Goal: Task Accomplishment & Management: Manage account settings

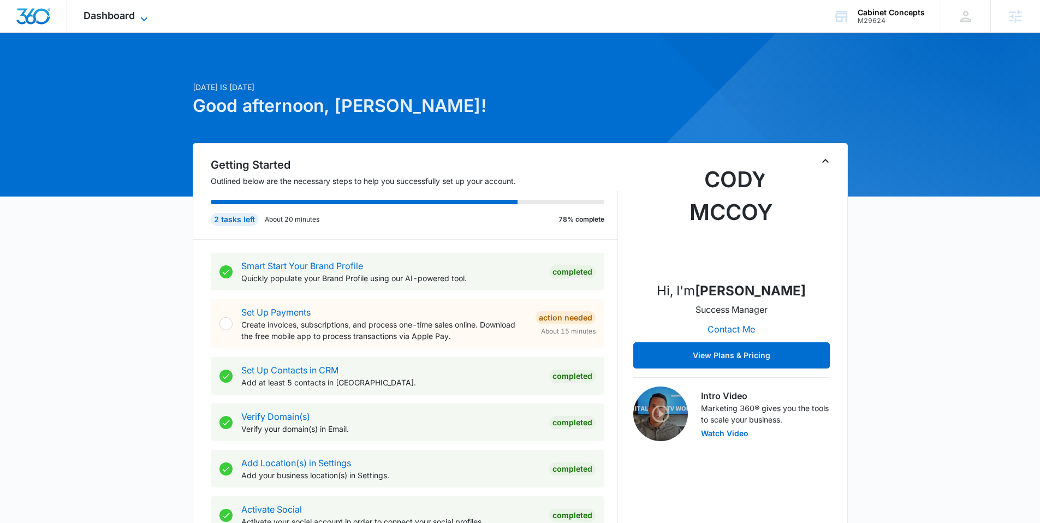
click at [145, 20] on icon at bounding box center [144, 19] width 13 height 13
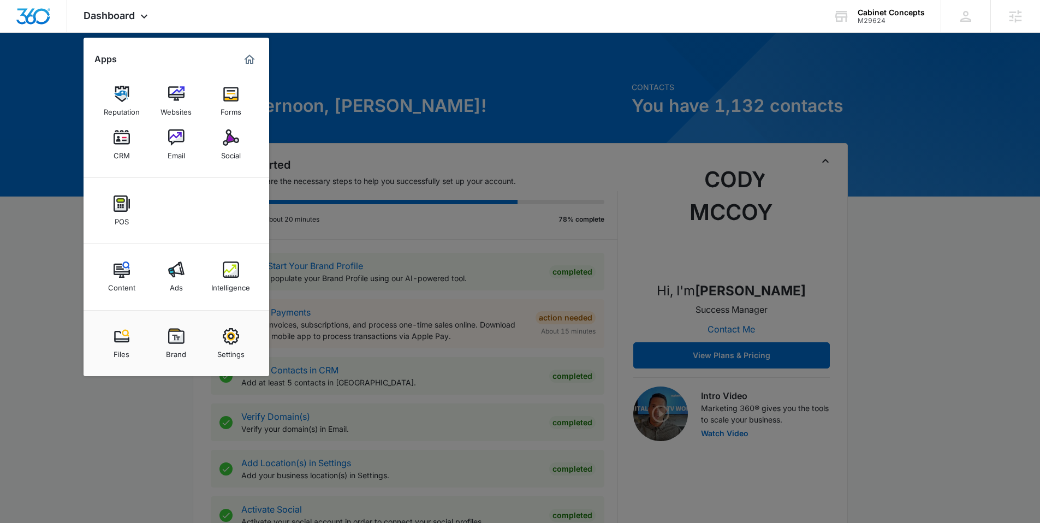
click at [221, 276] on link "Intelligence" at bounding box center [230, 276] width 41 height 41
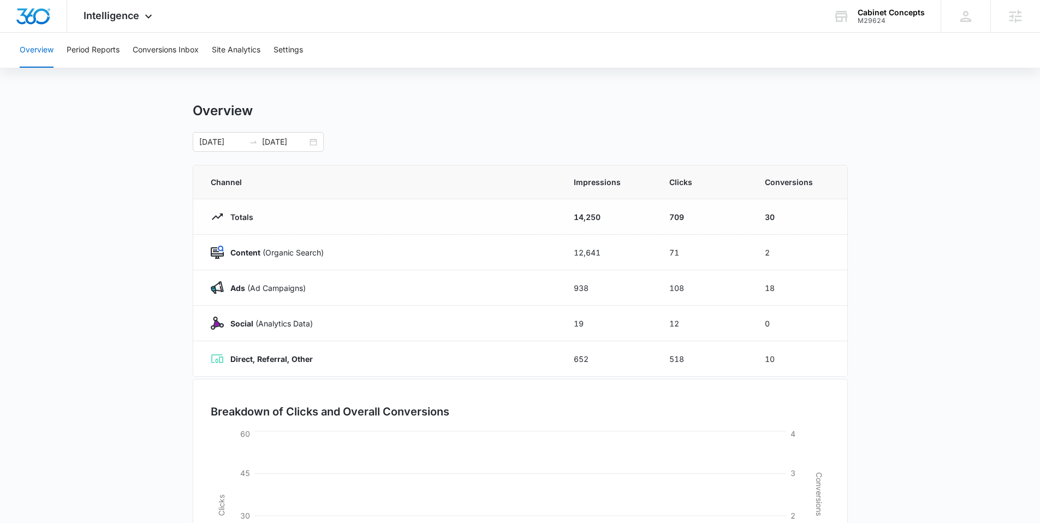
click at [306, 50] on div "Overview Period Reports Conversions Inbox Site Analytics Settings" at bounding box center [520, 50] width 1014 height 35
click at [303, 52] on button "Settings" at bounding box center [287, 50] width 29 height 35
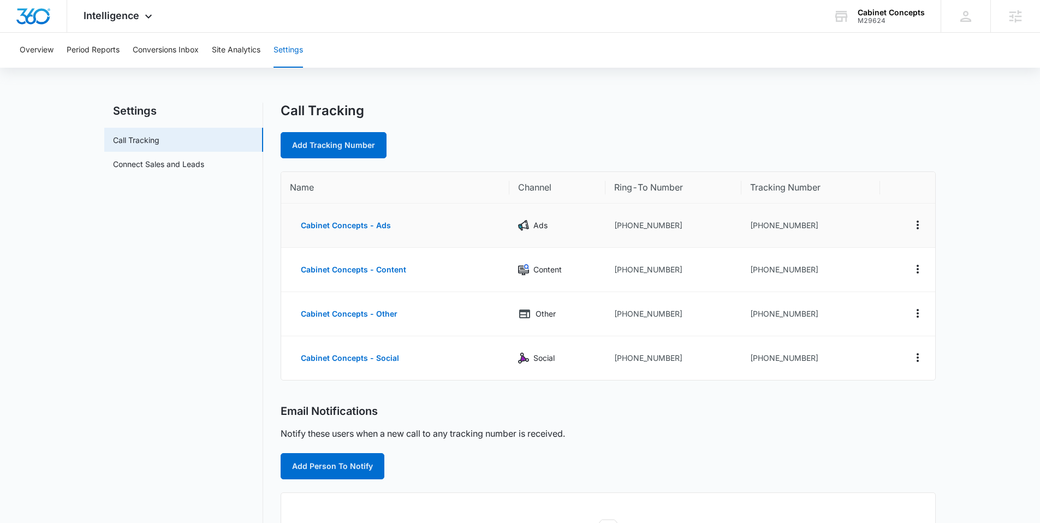
drag, startPoint x: 815, startPoint y: 226, endPoint x: 783, endPoint y: 236, distance: 33.8
click at [783, 236] on td "[PHONE_NUMBER]" at bounding box center [810, 226] width 139 height 44
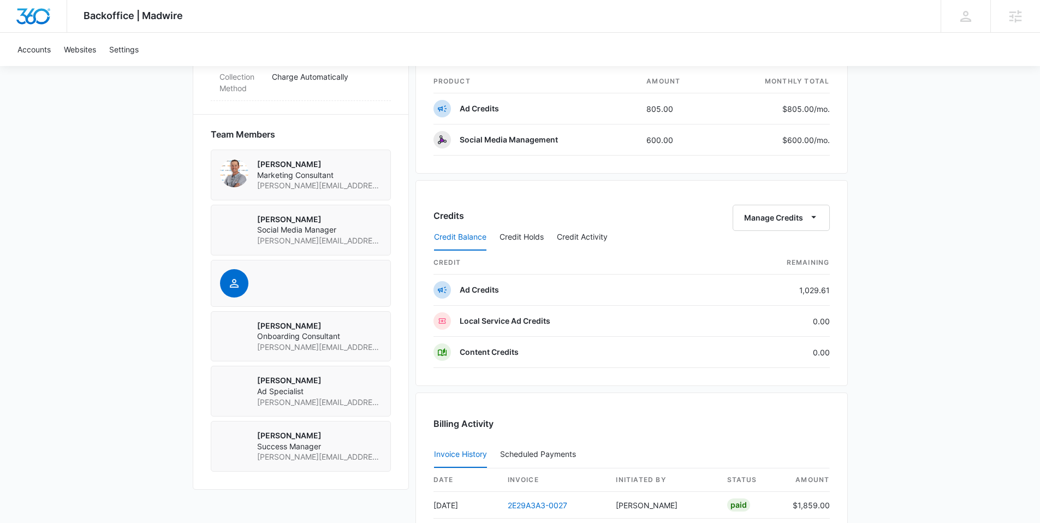
scroll to position [705, 0]
